Goal: Information Seeking & Learning: Learn about a topic

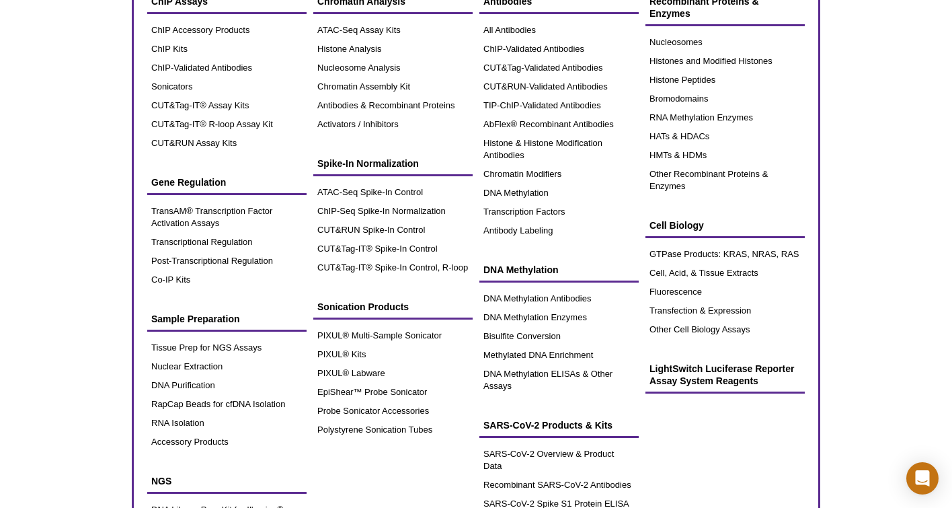
scroll to position [86, 0]
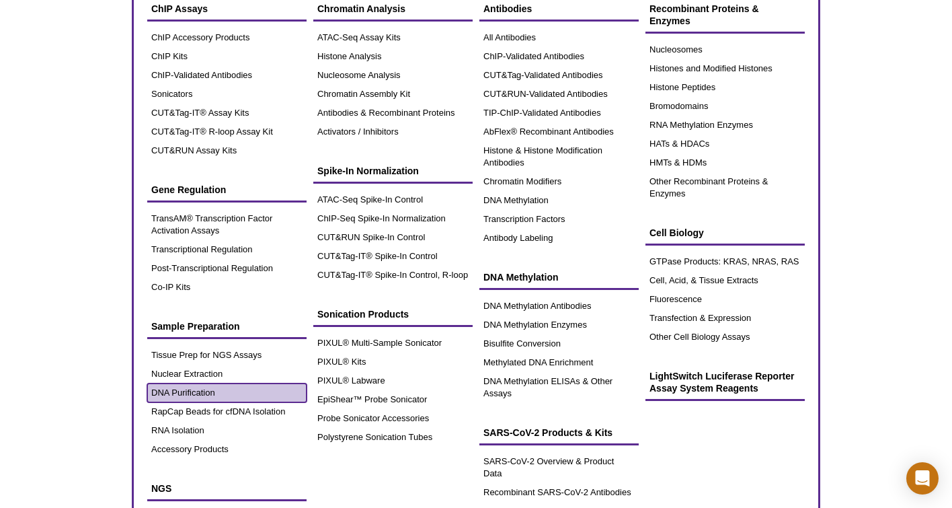
click at [213, 395] on link "DNA Purification" at bounding box center [226, 392] width 159 height 19
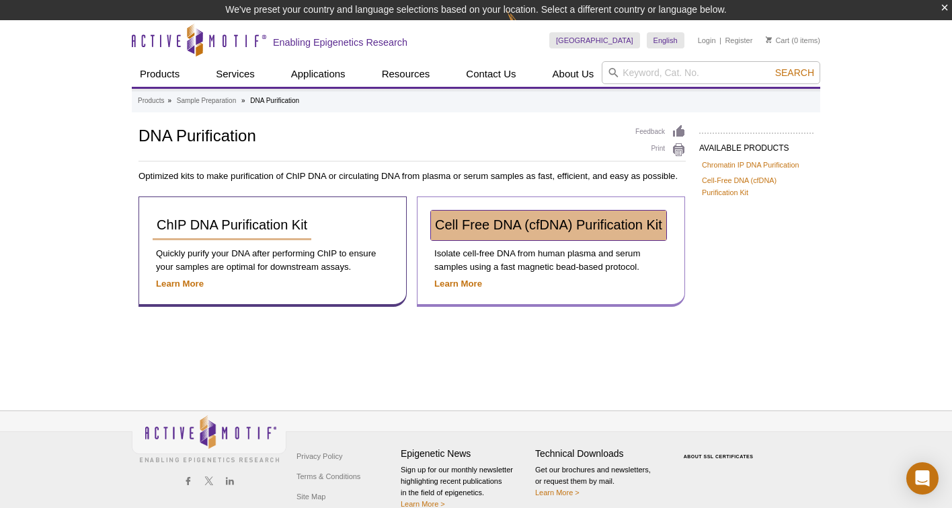
click at [524, 226] on span "Cell Free DNA (cfDNA) Purification Kit" at bounding box center [548, 224] width 227 height 15
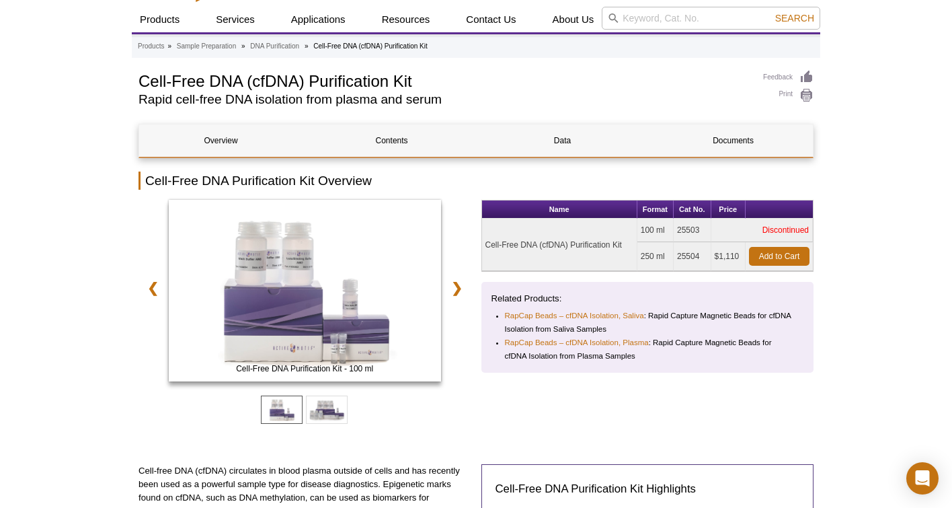
scroll to position [54, 0]
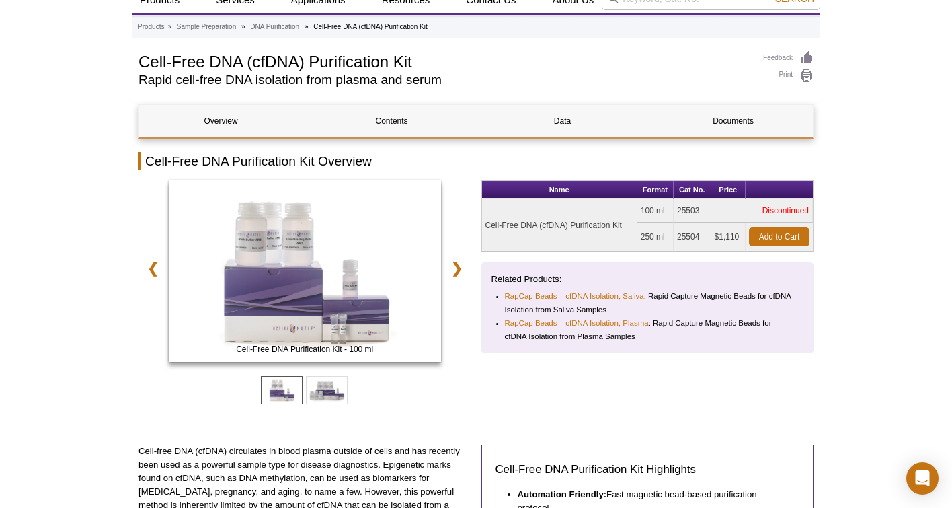
drag, startPoint x: 488, startPoint y: 225, endPoint x: 625, endPoint y: 230, distance: 137.9
click at [625, 230] on td "Cell-Free DNA (cfDNA) Purification Kit" at bounding box center [559, 225] width 155 height 52
copy td "Cell-Free DNA (cfDNA) Purification Kit"
